Goal: Obtain resource: Download file/media

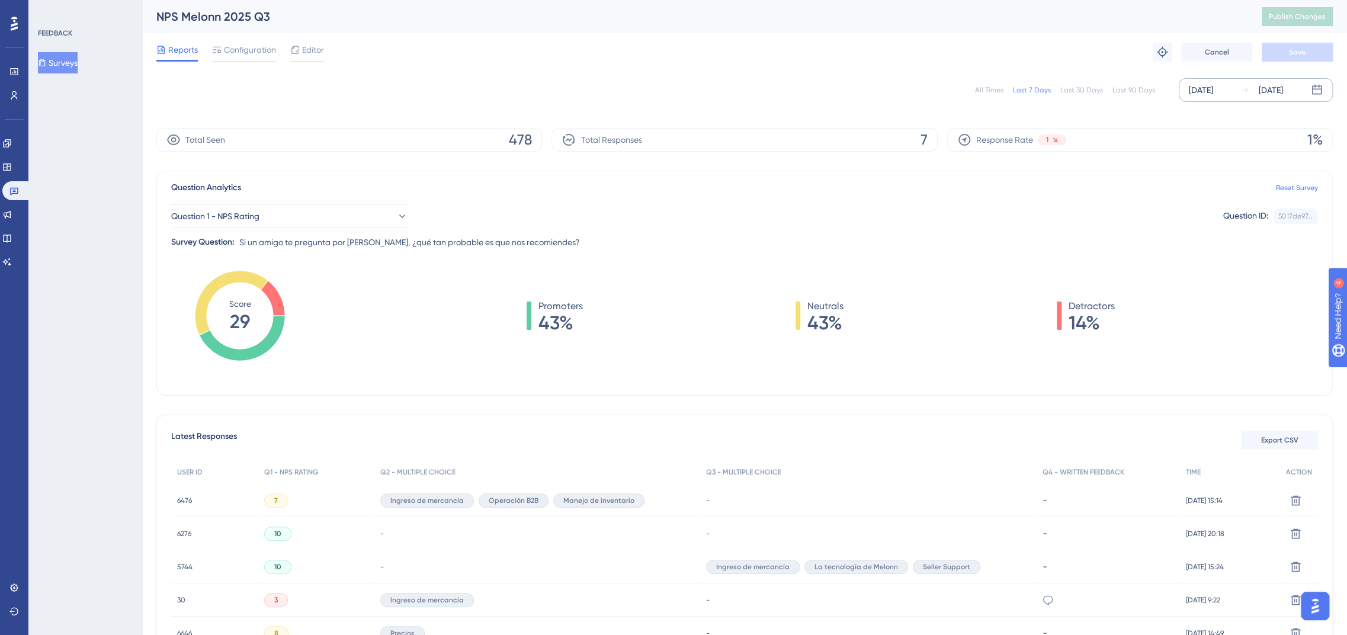
click at [1199, 95] on div "[DATE]" at bounding box center [1201, 90] width 24 height 14
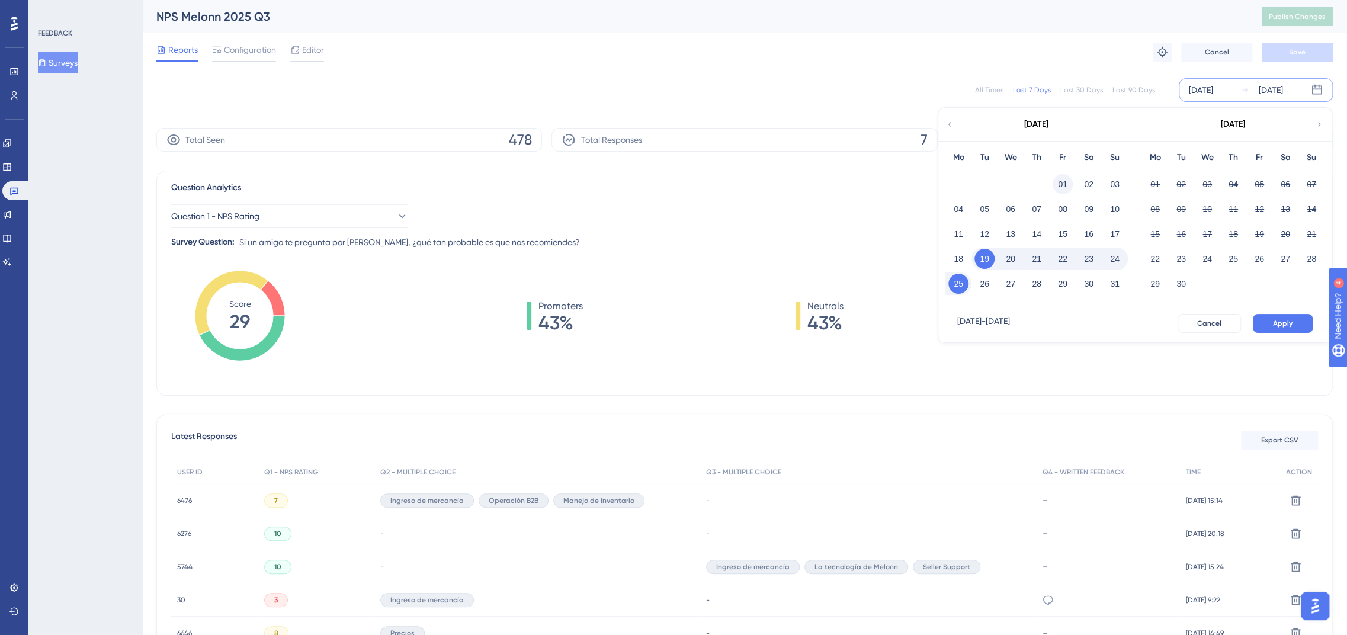
click at [1066, 181] on button "01" at bounding box center [1062, 184] width 20 height 20
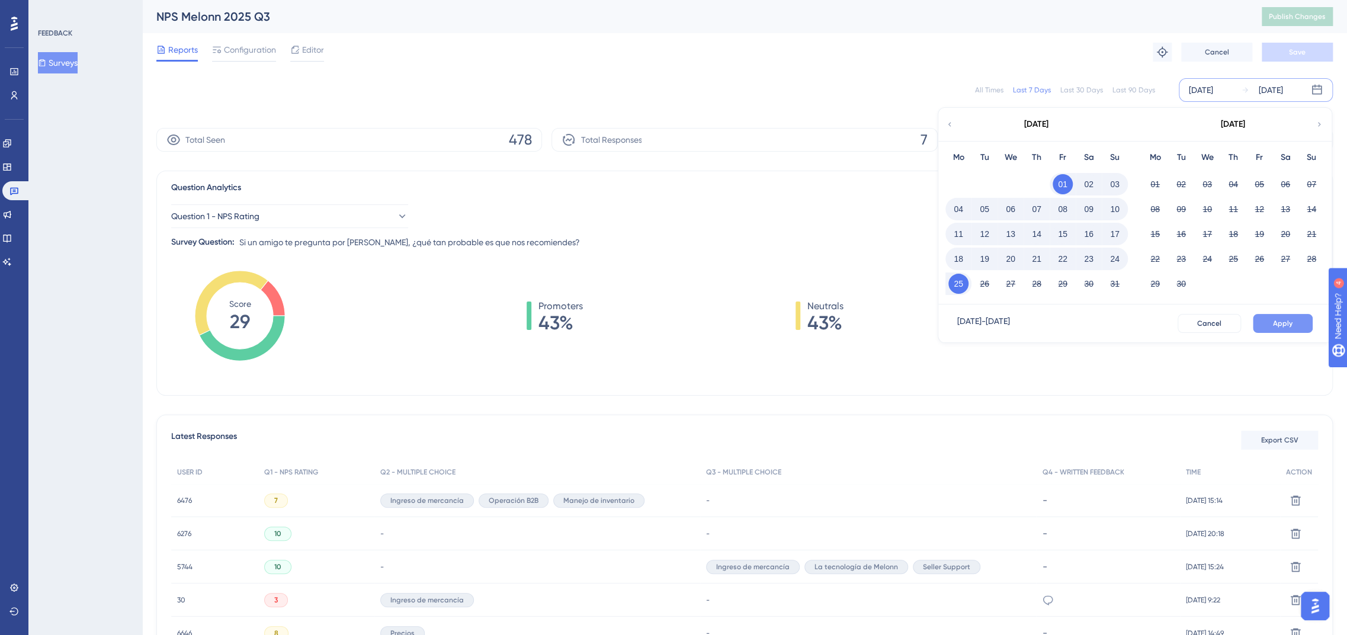
click at [1291, 323] on span "Apply" at bounding box center [1283, 323] width 20 height 9
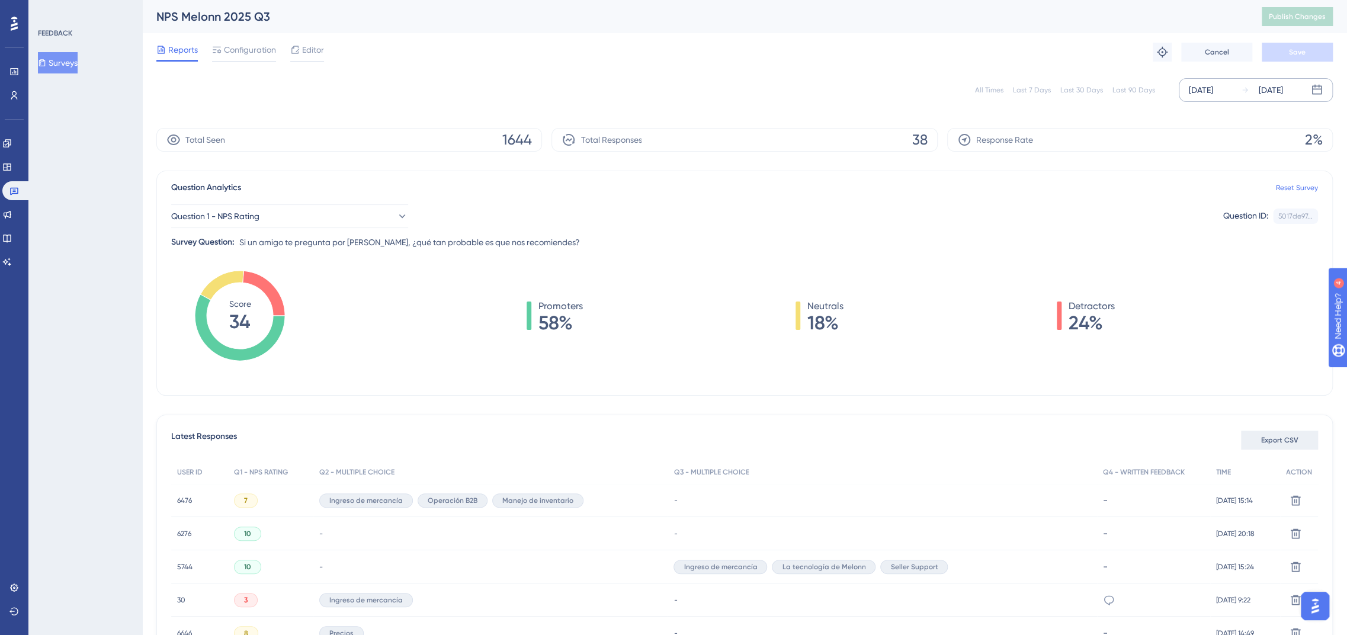
click at [1281, 446] on button "Export CSV" at bounding box center [1279, 440] width 77 height 19
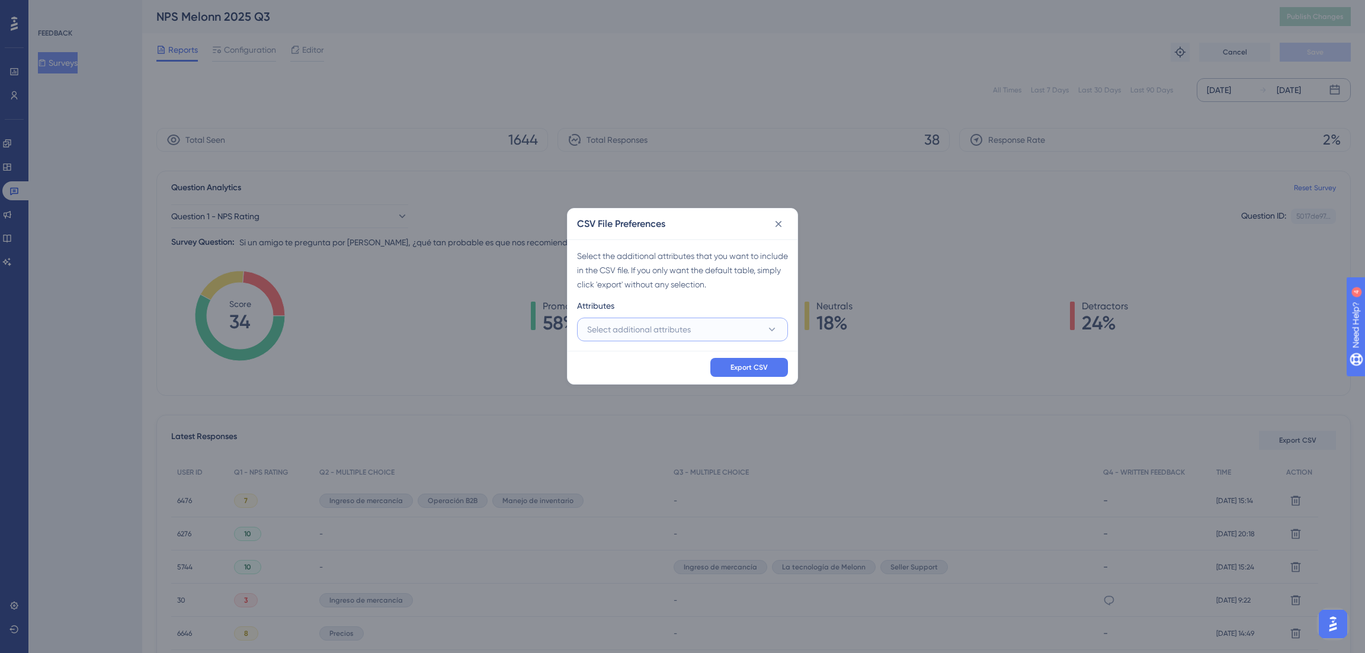
click at [636, 319] on button "Select additional attributes" at bounding box center [682, 329] width 211 height 24
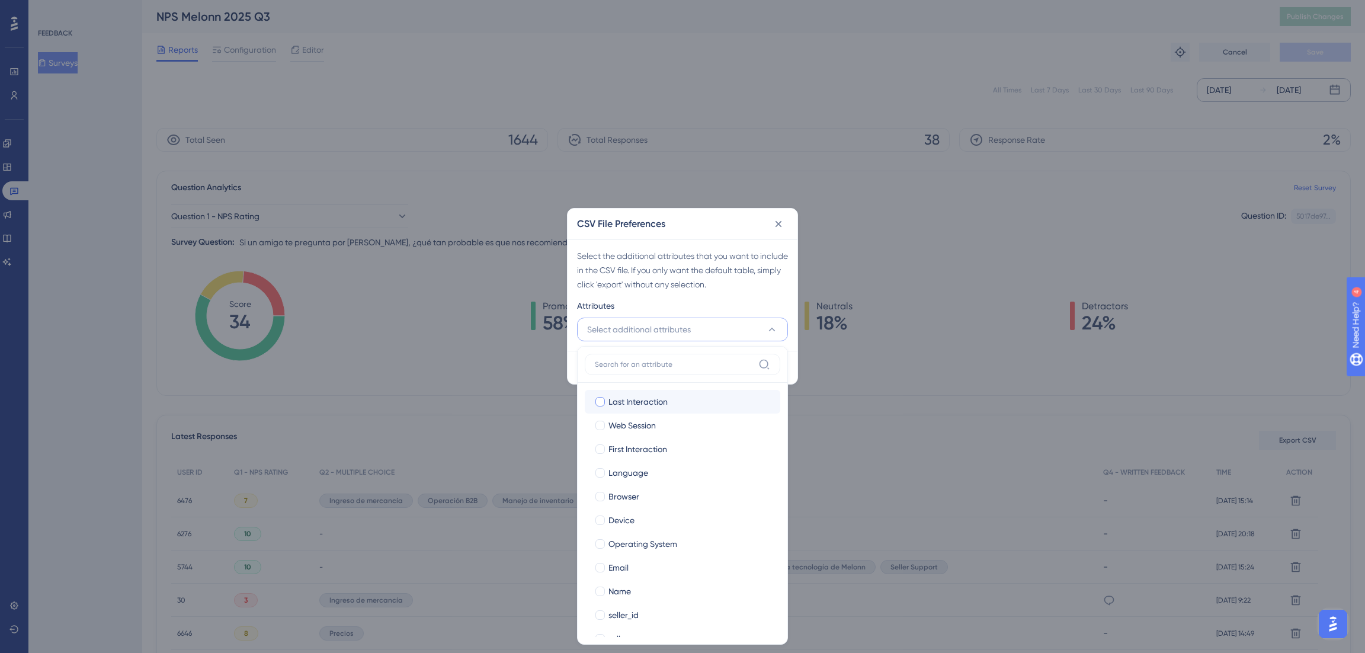
click at [630, 399] on span "Last Interaction" at bounding box center [637, 401] width 59 height 14
checkbox input "true"
click at [628, 424] on span "Web Session" at bounding box center [631, 425] width 47 height 14
checkbox input "true"
click at [628, 451] on span "First Interaction" at bounding box center [637, 449] width 59 height 14
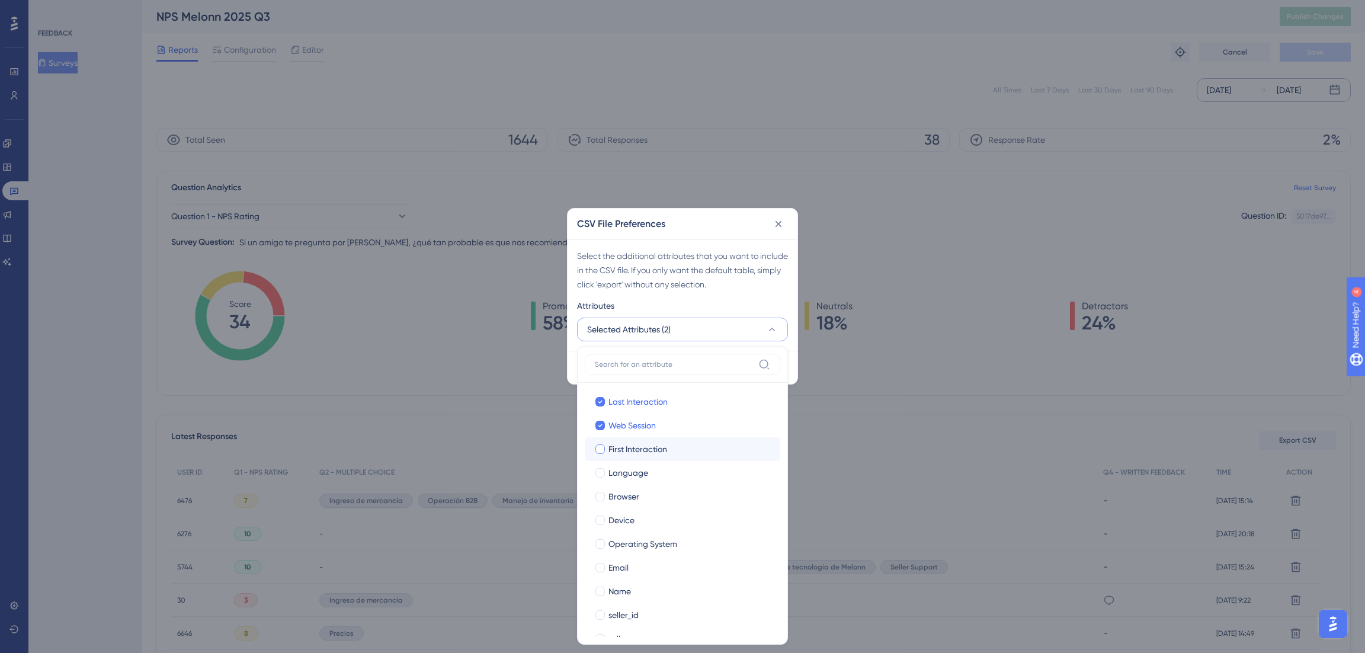
checkbox input "true"
click at [627, 470] on span "Language" at bounding box center [628, 473] width 40 height 14
checkbox input "true"
click at [628, 490] on span "Browser" at bounding box center [623, 496] width 31 height 14
checkbox input "true"
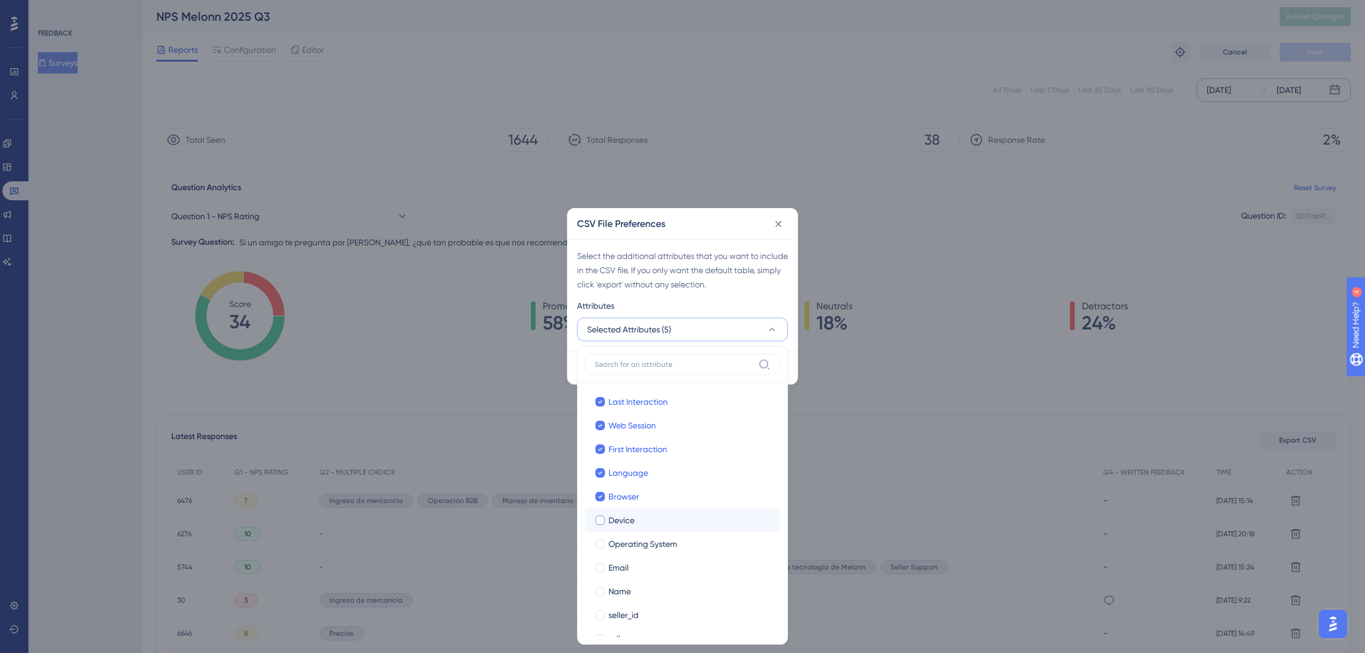
click at [624, 508] on label "[PERSON_NAME]" at bounding box center [682, 520] width 195 height 24
click at [601, 520] on input "Device" at bounding box center [600, 520] width 1 height 1
click at [636, 558] on label "Email Email" at bounding box center [682, 568] width 195 height 24
click at [601, 567] on input "Email" at bounding box center [600, 567] width 1 height 1
checkbox input "true"
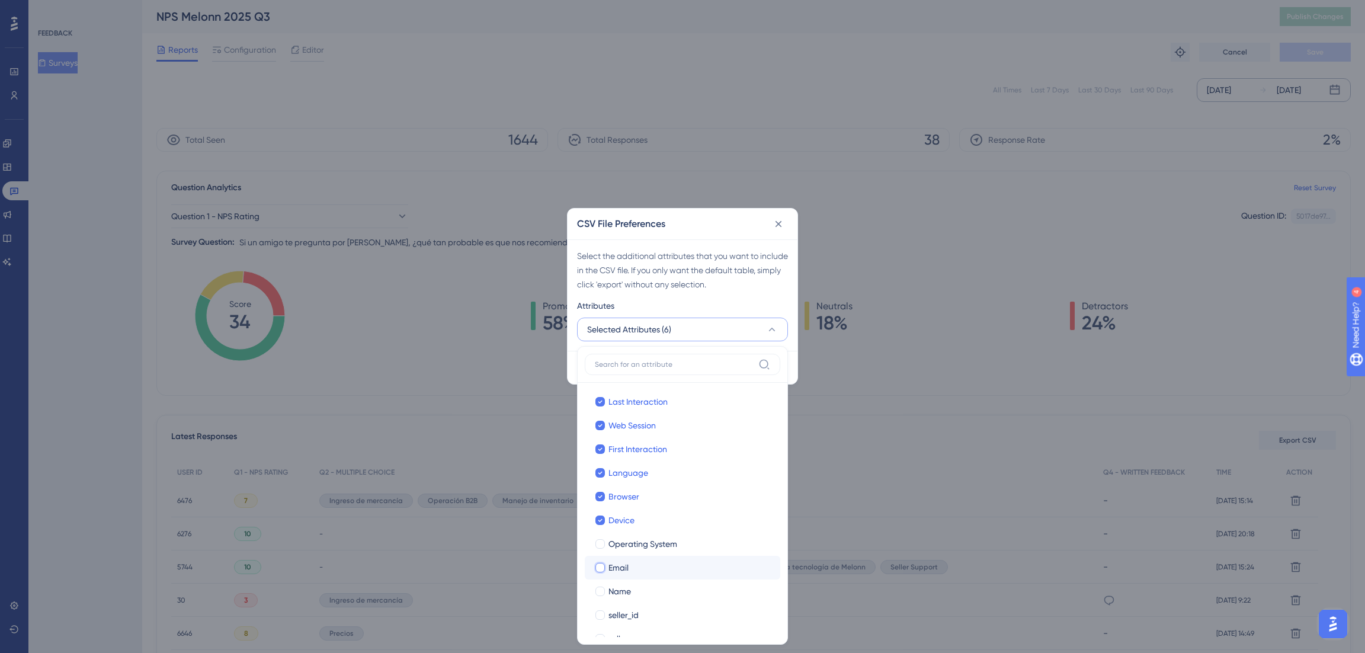
checkbox input "false"
click at [630, 538] on span "Operating System" at bounding box center [642, 544] width 69 height 14
checkbox input "true"
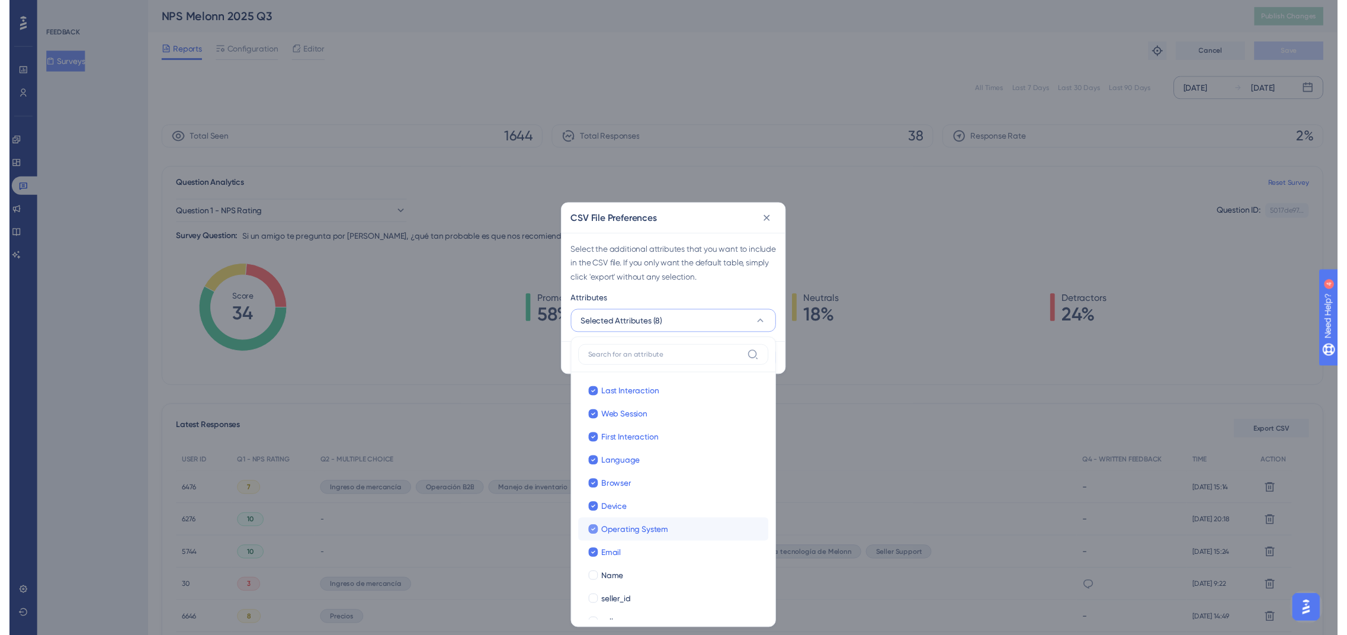
scroll to position [44, 0]
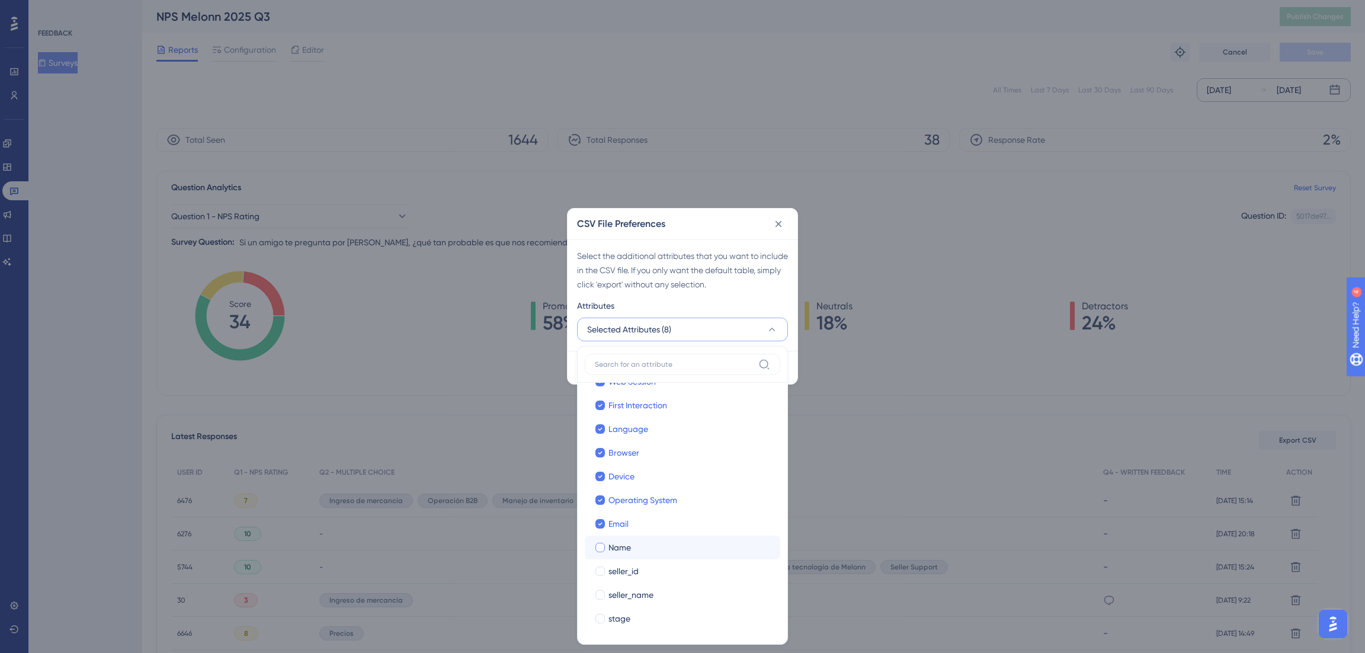
click at [607, 541] on label "Name" at bounding box center [682, 547] width 176 height 14
checkbox input "true"
click at [616, 567] on span "seller_id" at bounding box center [623, 571] width 30 height 14
checkbox input "true"
click at [628, 600] on span "seller_name" at bounding box center [630, 595] width 45 height 14
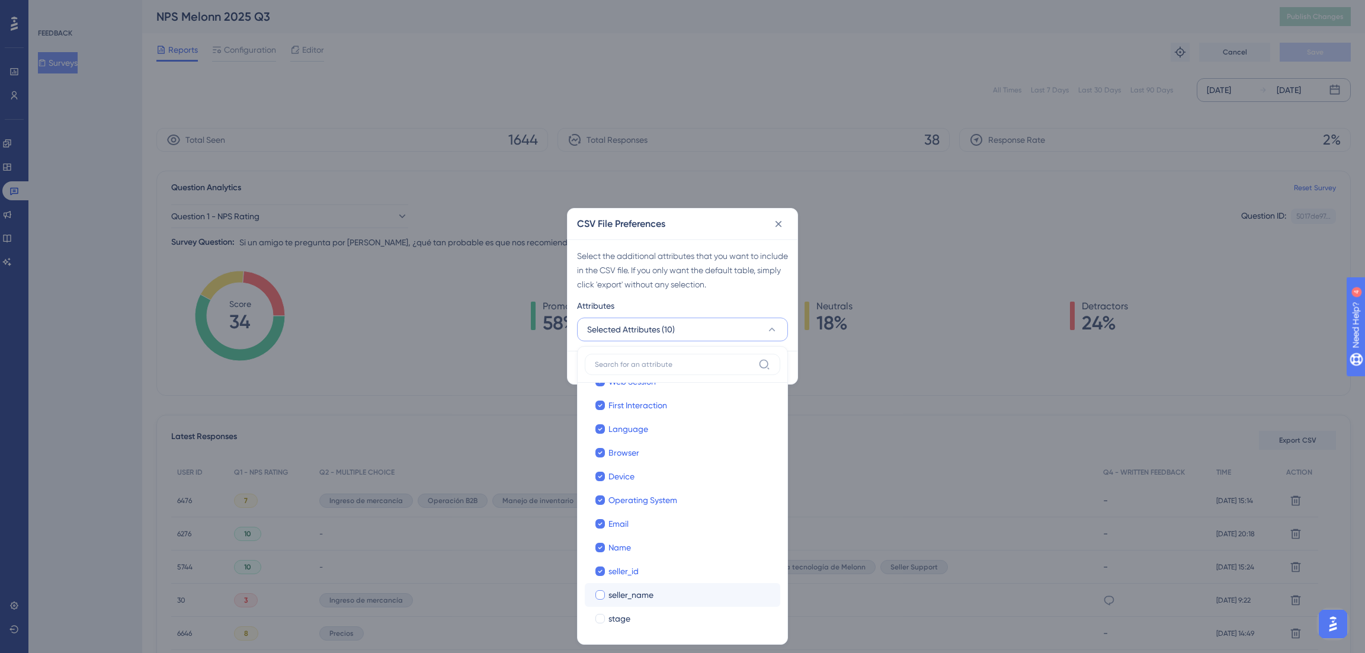
checkbox input "true"
click at [618, 617] on span "stage" at bounding box center [619, 618] width 22 height 14
checkbox input "true"
click at [691, 288] on div "Select the additional attributes that you want to include in the CSV file. If y…" at bounding box center [682, 270] width 211 height 43
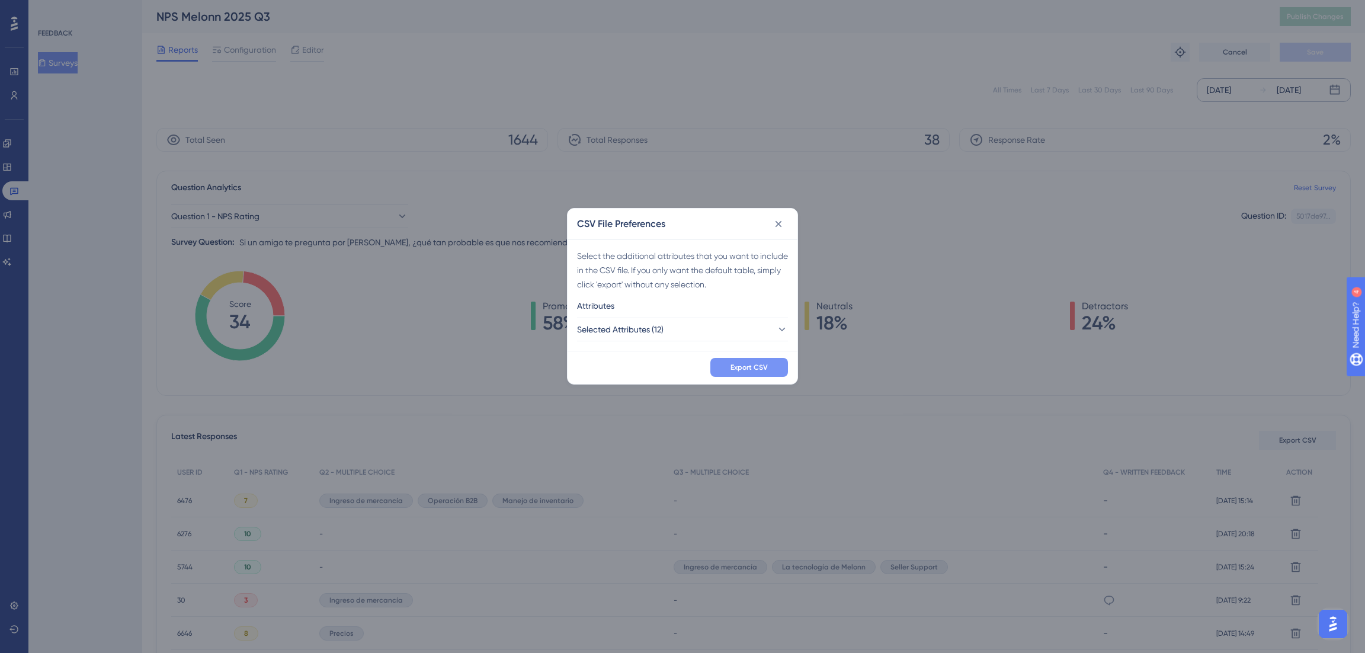
click at [752, 366] on span "Export CSV" at bounding box center [748, 366] width 37 height 9
